Goal: Information Seeking & Learning: Learn about a topic

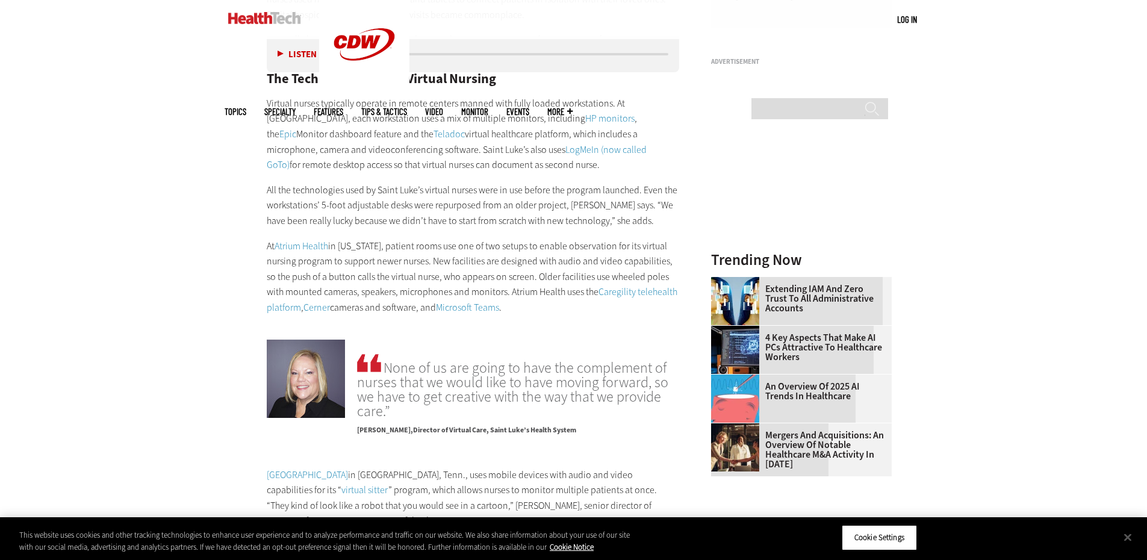
scroll to position [1084, 0]
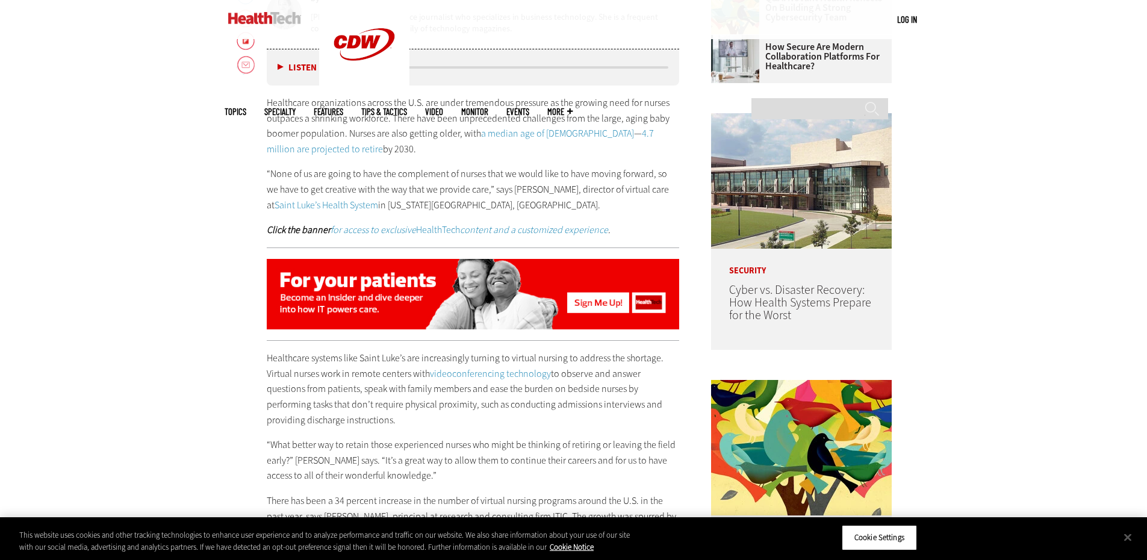
scroll to position [479, 0]
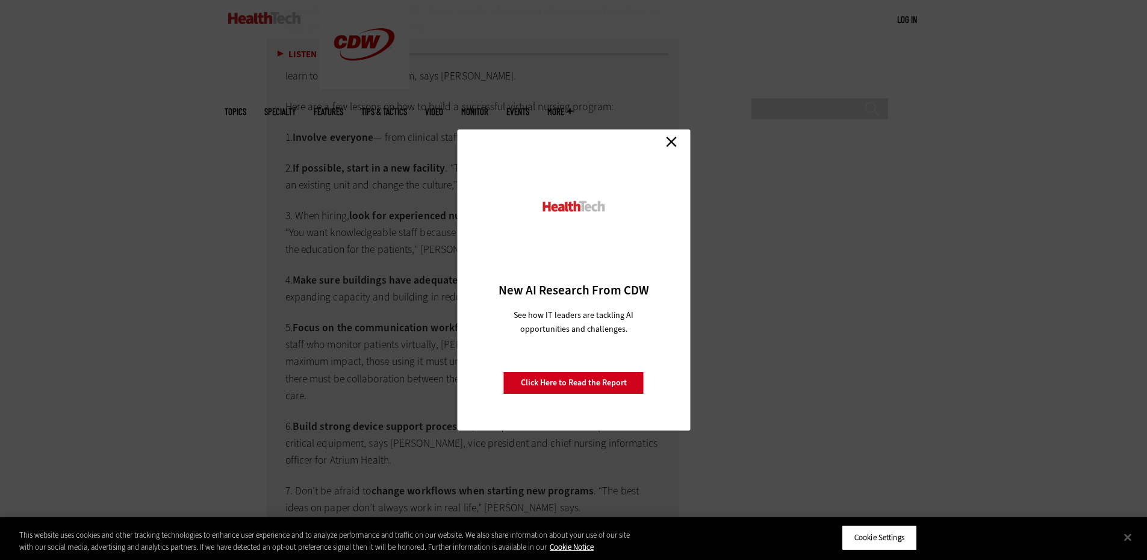
scroll to position [3132, 0]
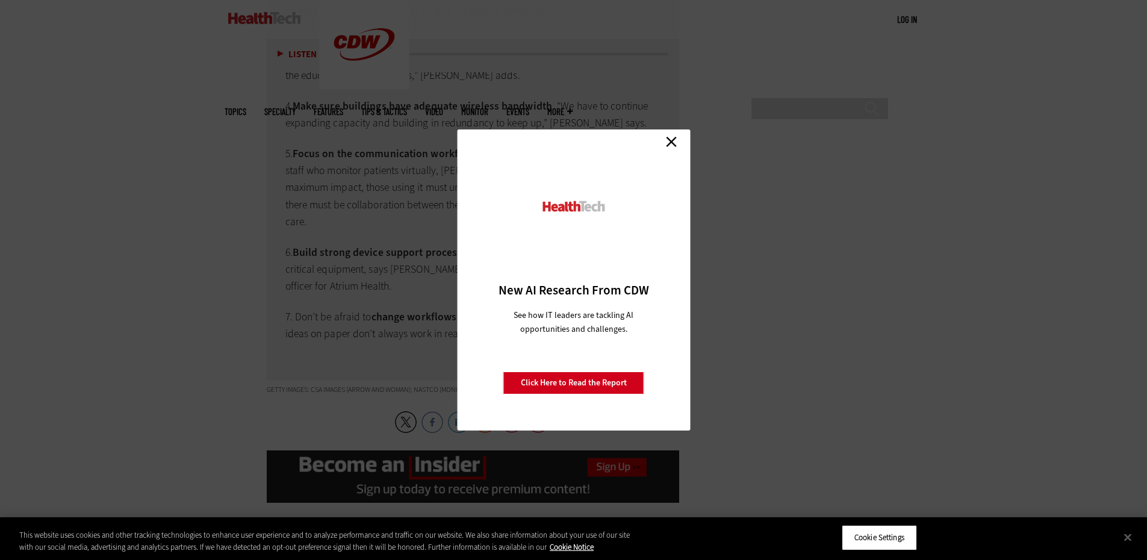
click at [671, 140] on link "Close" at bounding box center [672, 142] width 18 height 18
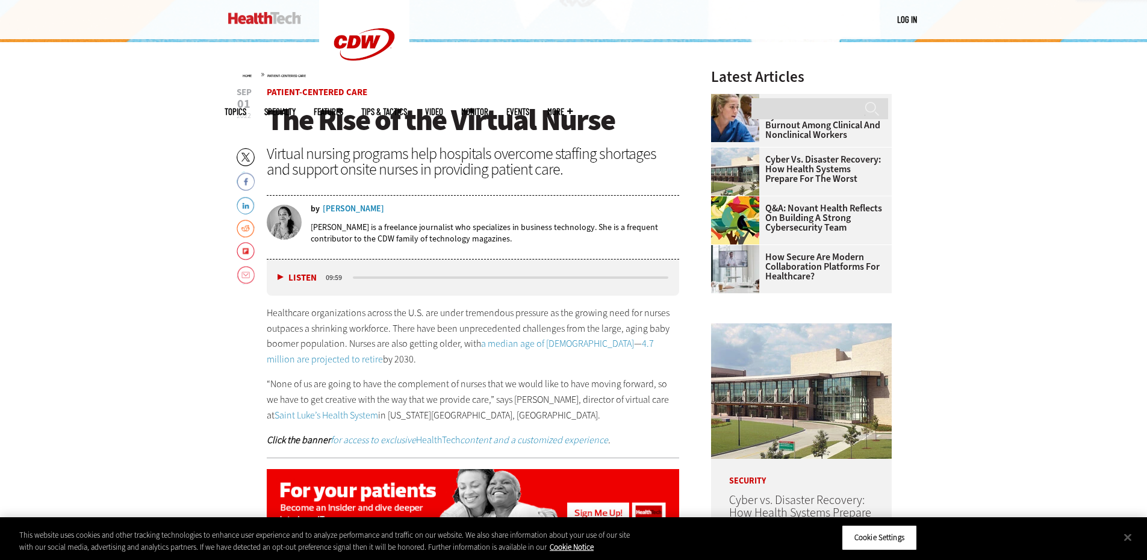
scroll to position [482, 0]
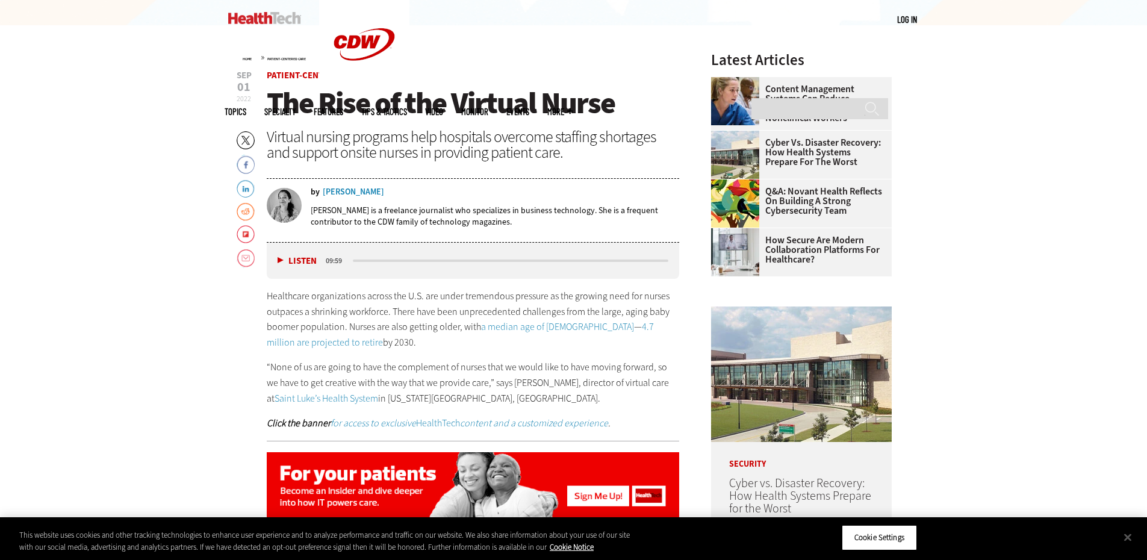
drag, startPoint x: 267, startPoint y: 295, endPoint x: 361, endPoint y: 327, distance: 99.4
click at [345, 340] on p "Healthcare organizations across the U.S. are under tremendous pressure as the g…" at bounding box center [473, 319] width 413 height 61
copy p "Healthcare organizations across the U.S. are under tremendous pressure as the g…"
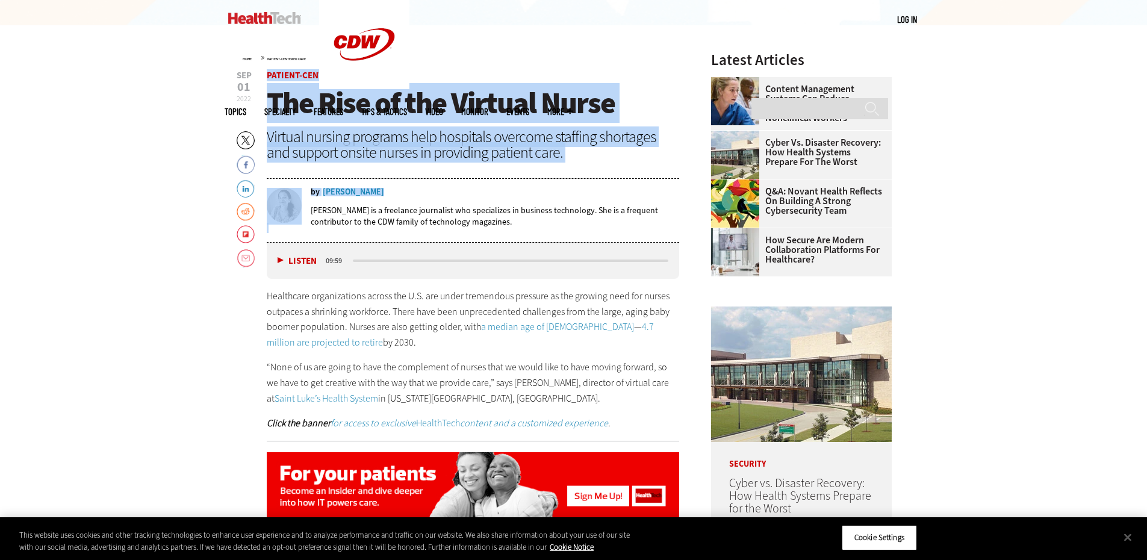
drag, startPoint x: 266, startPoint y: 71, endPoint x: 377, endPoint y: 173, distance: 150.9
copy header "Patient-Centered Care The Rise of the Virtual Nurse Virtual nursing programs he…"
click at [402, 195] on div "by Melissa Delaney" at bounding box center [495, 192] width 369 height 8
drag, startPoint x: 390, startPoint y: 198, endPoint x: 287, endPoint y: 118, distance: 130.5
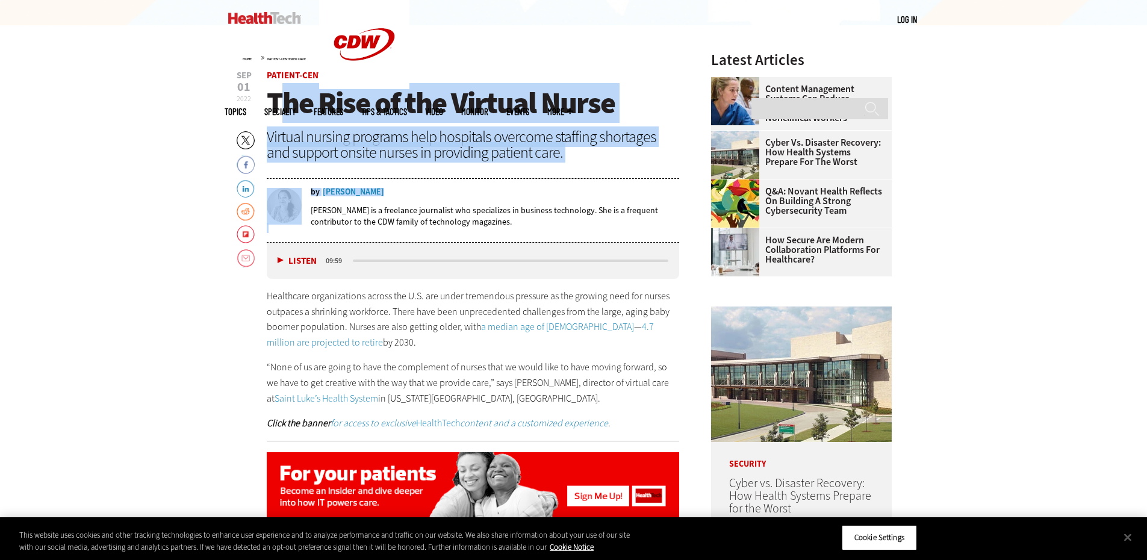
click at [283, 116] on header "Sep 01 2022 Twitter Facebook LinkedIn Reddit Flipboard Email Patient-Centered C…" at bounding box center [473, 157] width 413 height 172
click at [279, 106] on span "The Rise of the Virtual Nurse" at bounding box center [441, 103] width 348 height 40
drag, startPoint x: 263, startPoint y: 72, endPoint x: 441, endPoint y: 126, distance: 186.5
drag, startPoint x: 281, startPoint y: 88, endPoint x: 275, endPoint y: 89, distance: 6.7
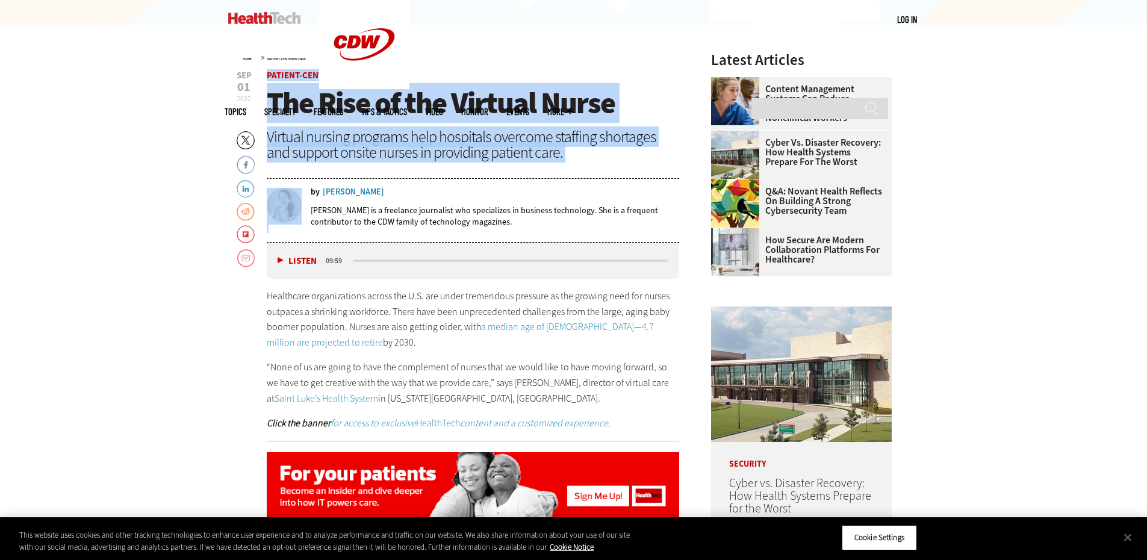
click at [281, 88] on span "The Rise of the Virtual Nurse" at bounding box center [441, 103] width 348 height 40
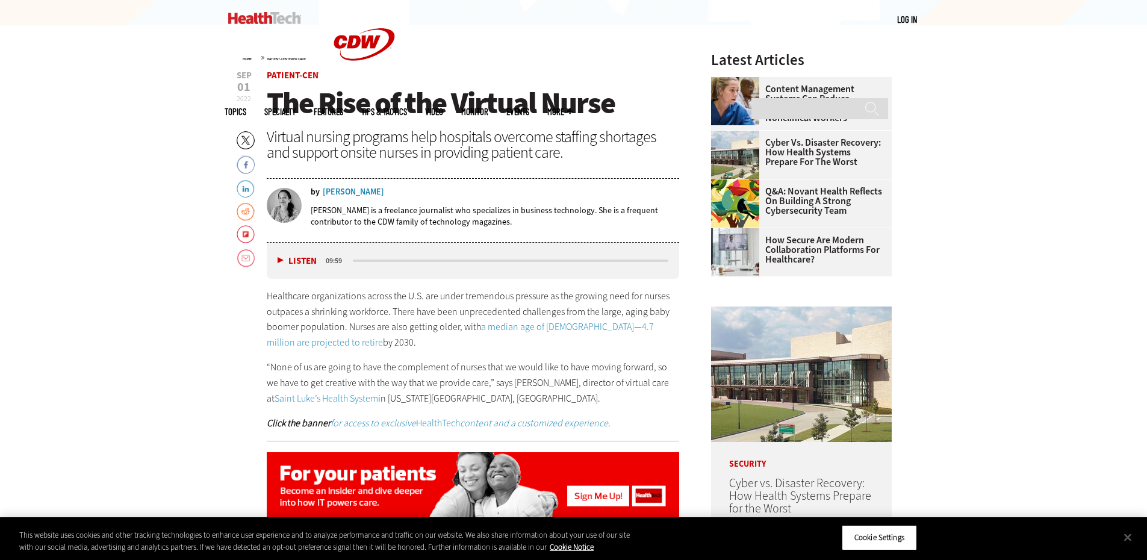
click at [395, 202] on div "[PERSON_NAME] is a freelance journalist who specializes in business technology.…" at bounding box center [495, 216] width 369 height 40
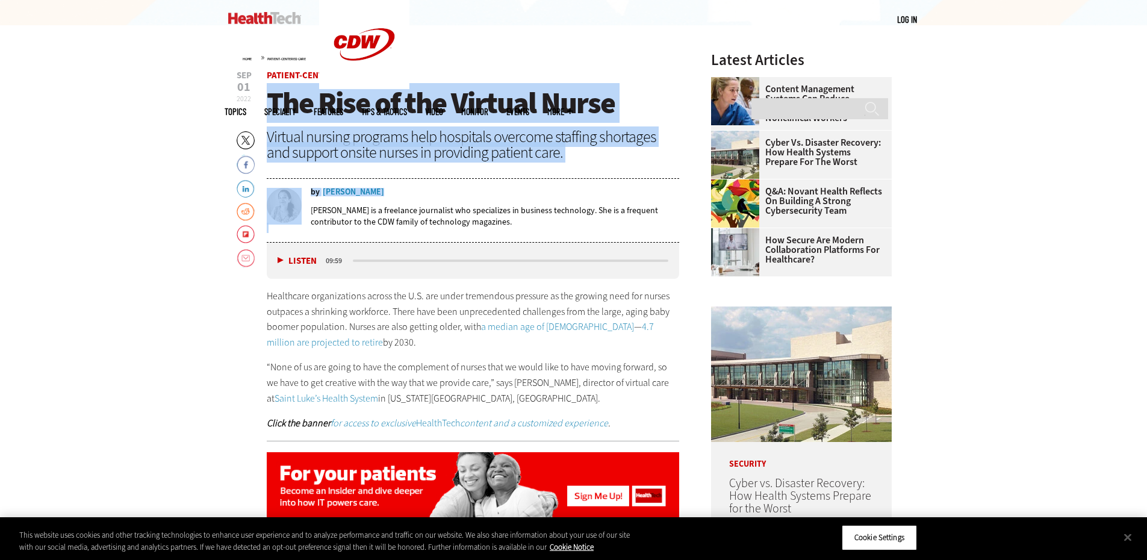
drag, startPoint x: 267, startPoint y: 92, endPoint x: 369, endPoint y: 184, distance: 136.9
click at [370, 192] on header "Sep 01 2022 Twitter Facebook LinkedIn Reddit Flipboard Email Patient-Centered C…" at bounding box center [473, 157] width 413 height 172
copy header "The Rise of the Virtual Nurse Virtual nursing programs help hospitals overcome …"
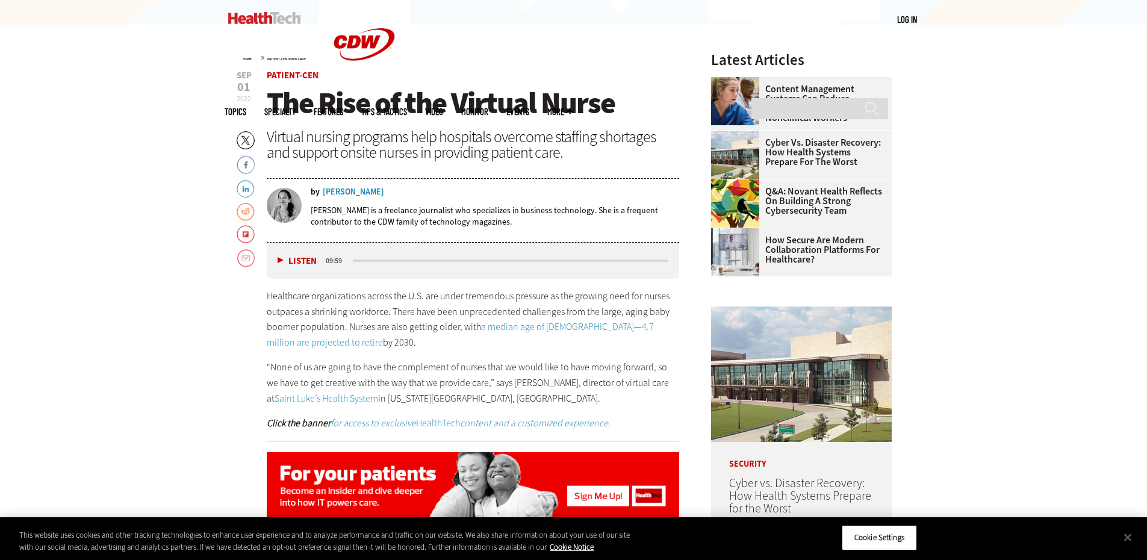
drag, startPoint x: 509, startPoint y: 223, endPoint x: 516, endPoint y: 212, distance: 12.7
click at [509, 223] on p "[PERSON_NAME] is a freelance journalist who specializes in business technology.…" at bounding box center [495, 216] width 369 height 23
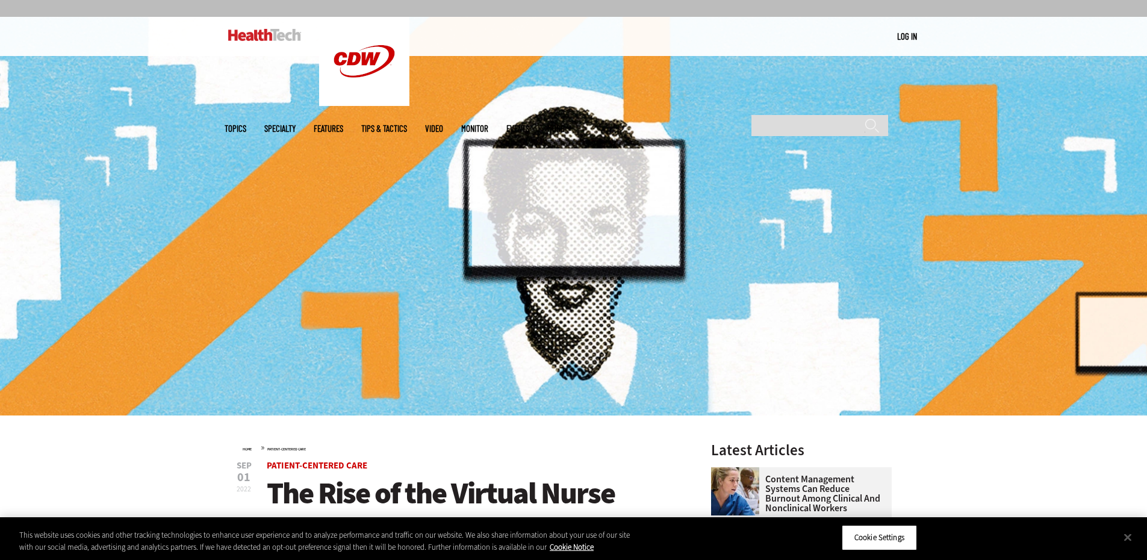
scroll to position [0, 0]
